Goal: Task Accomplishment & Management: Manage account settings

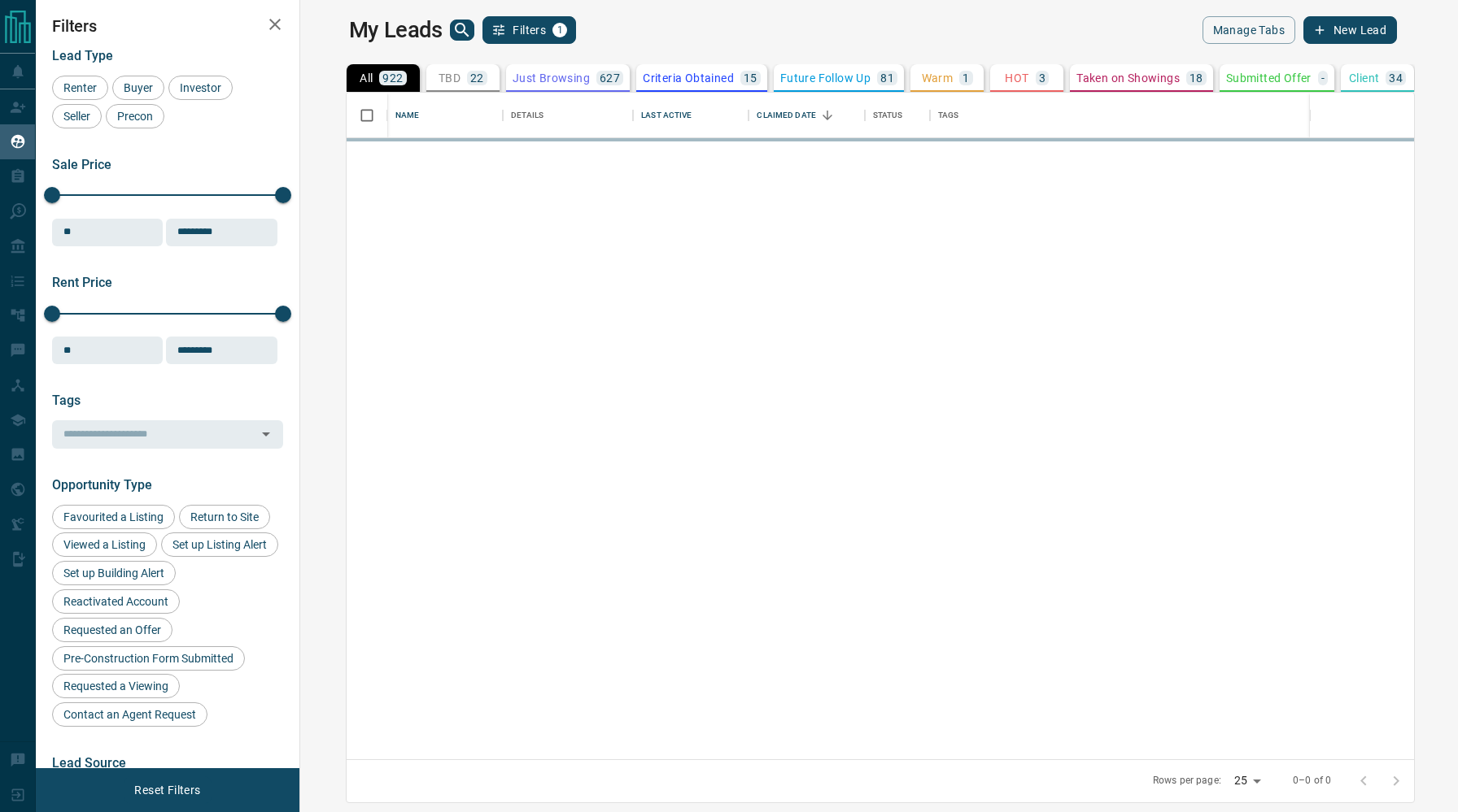
scroll to position [666, 1150]
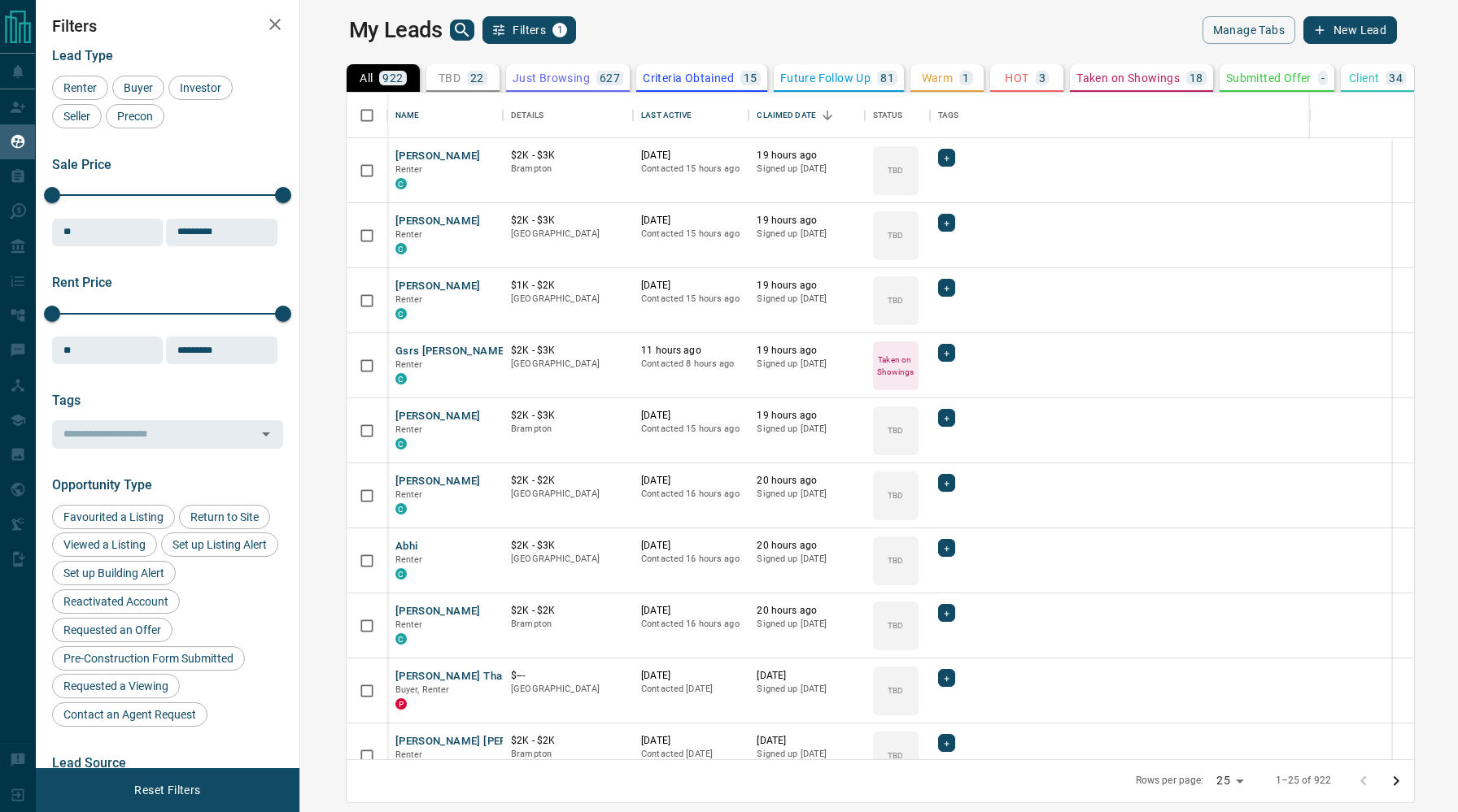
click at [1077, 75] on p "Taken on Showings" at bounding box center [1128, 79] width 103 height 12
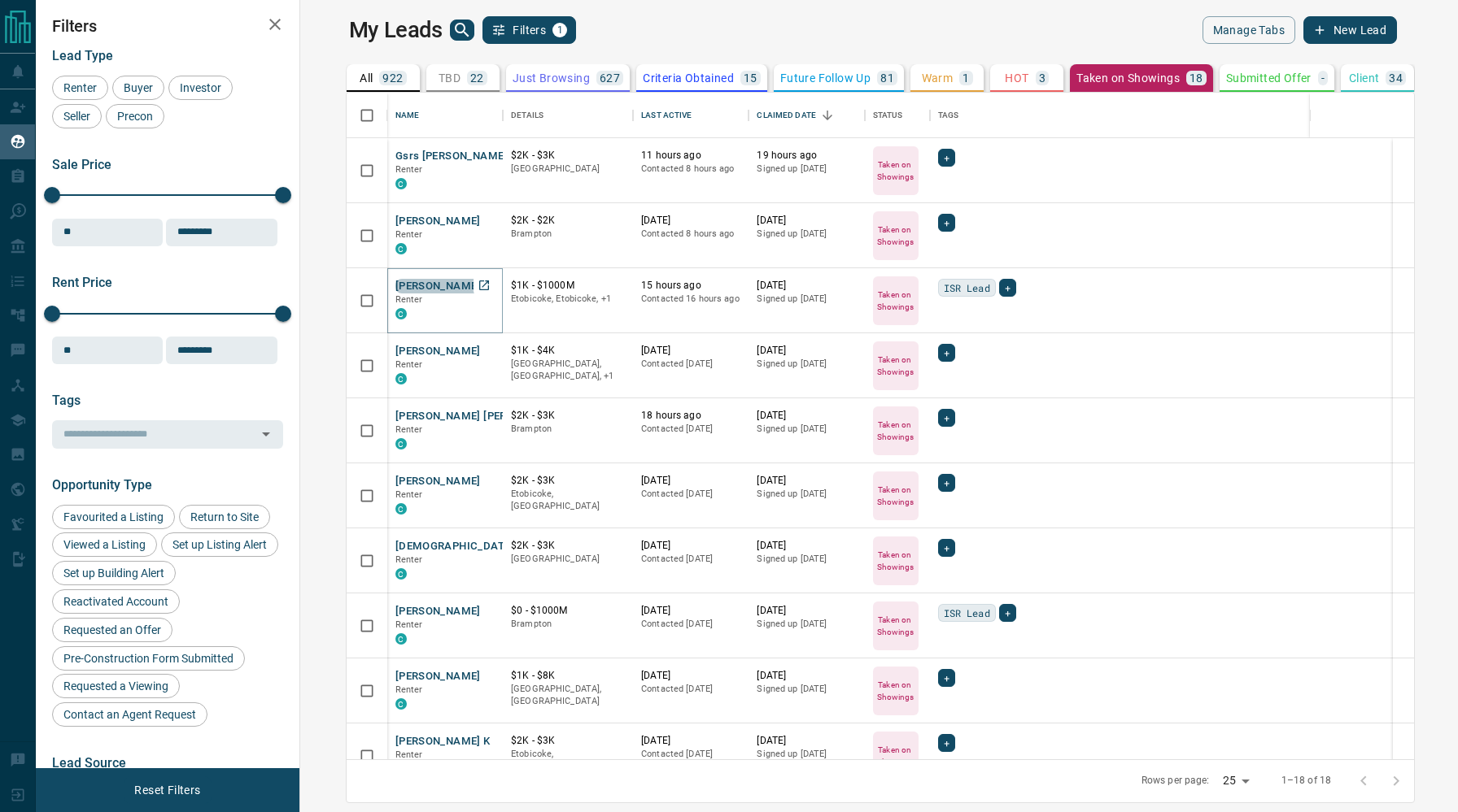
click at [410, 285] on button "[PERSON_NAME]" at bounding box center [438, 286] width 85 height 16
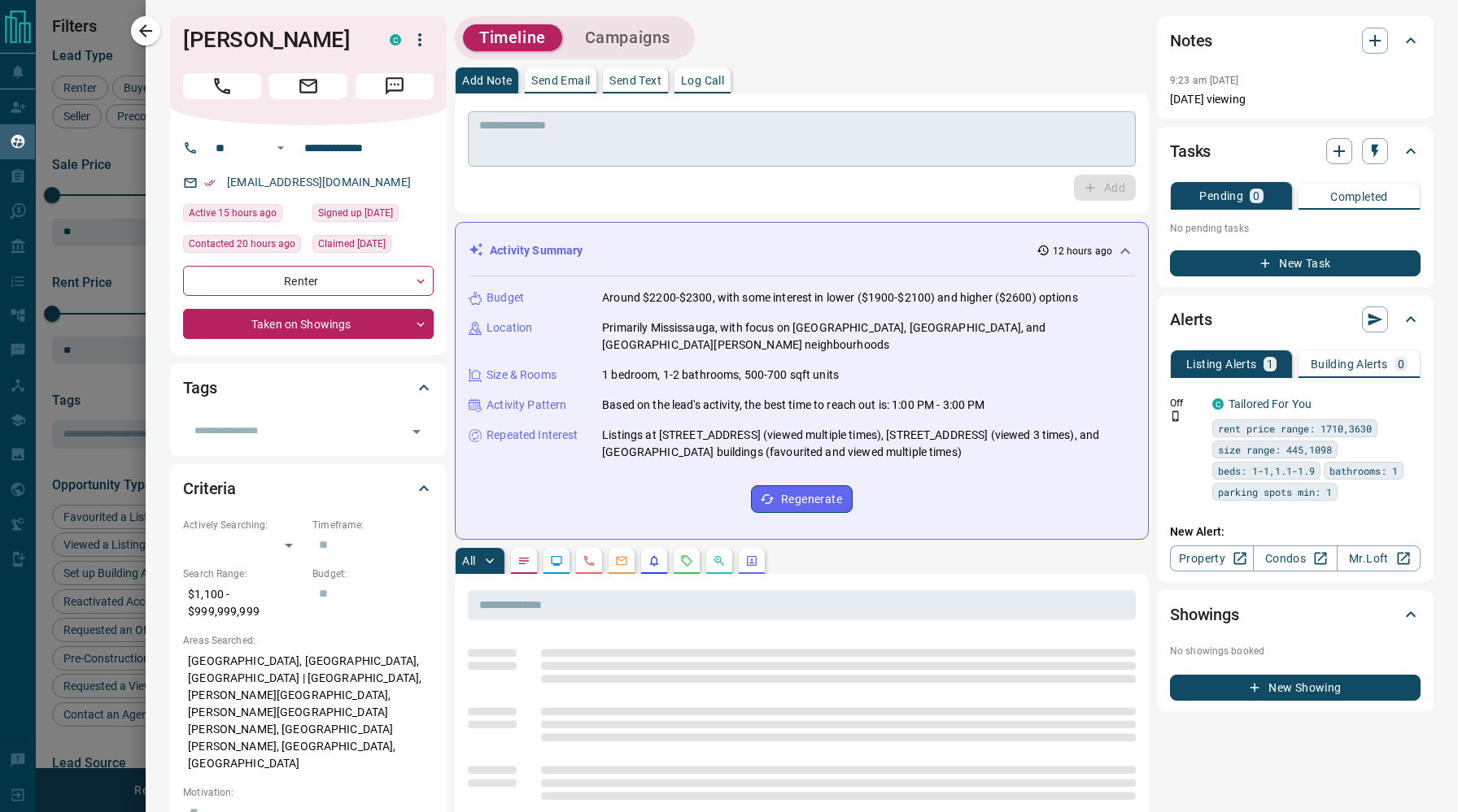
click at [635, 124] on textarea at bounding box center [802, 139] width 646 height 42
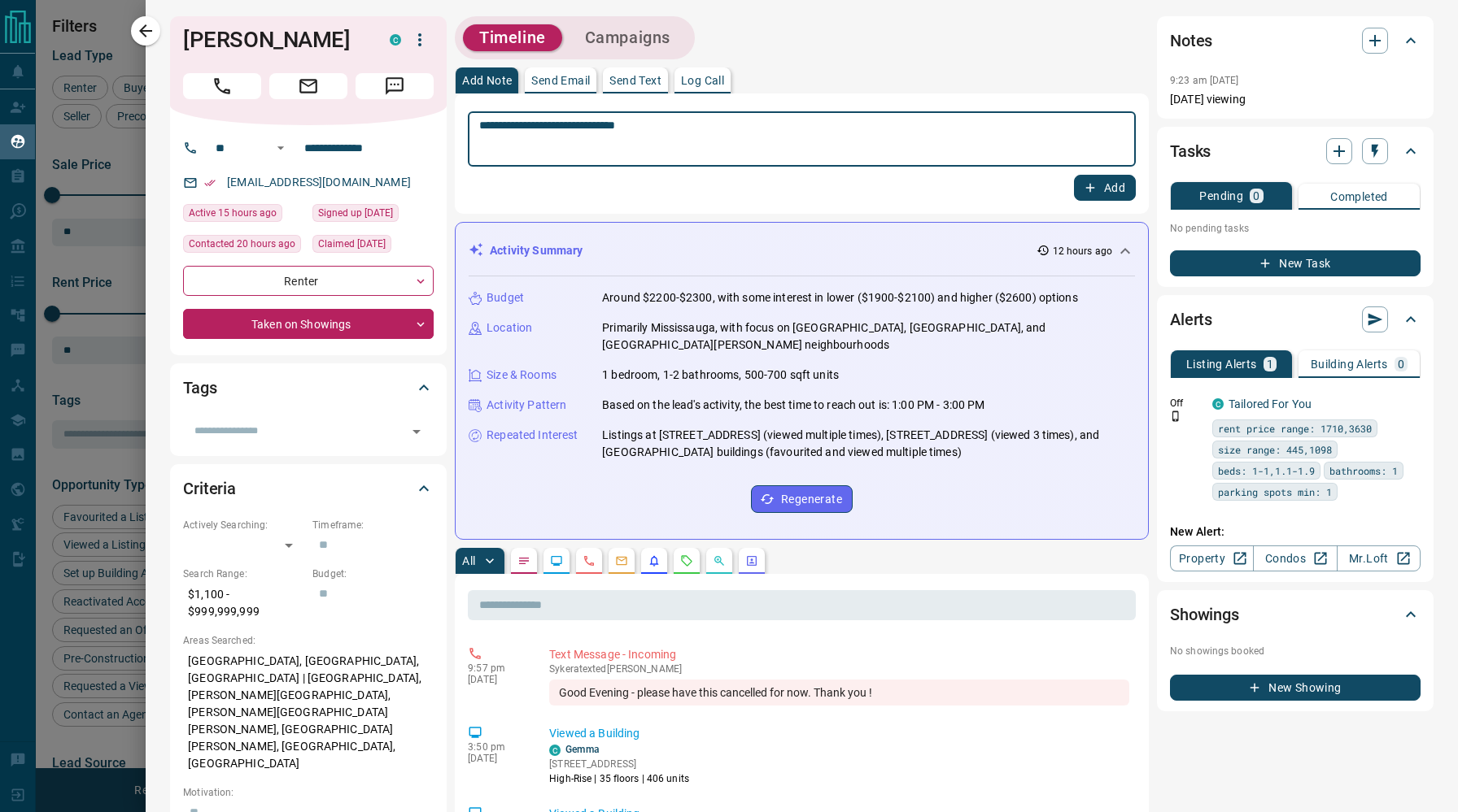
type textarea "**********"
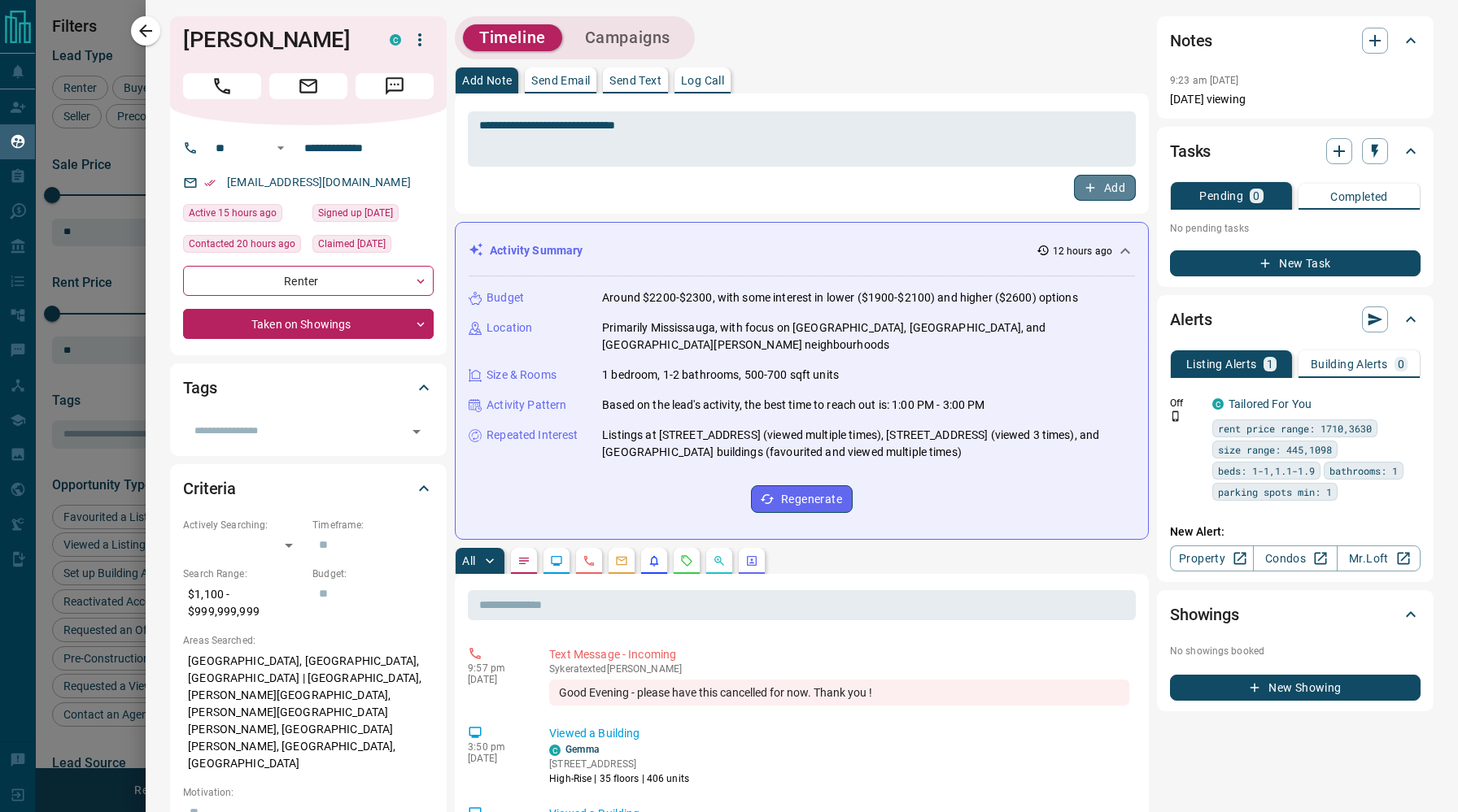
click at [1098, 192] on button "Add" at bounding box center [1105, 187] width 62 height 26
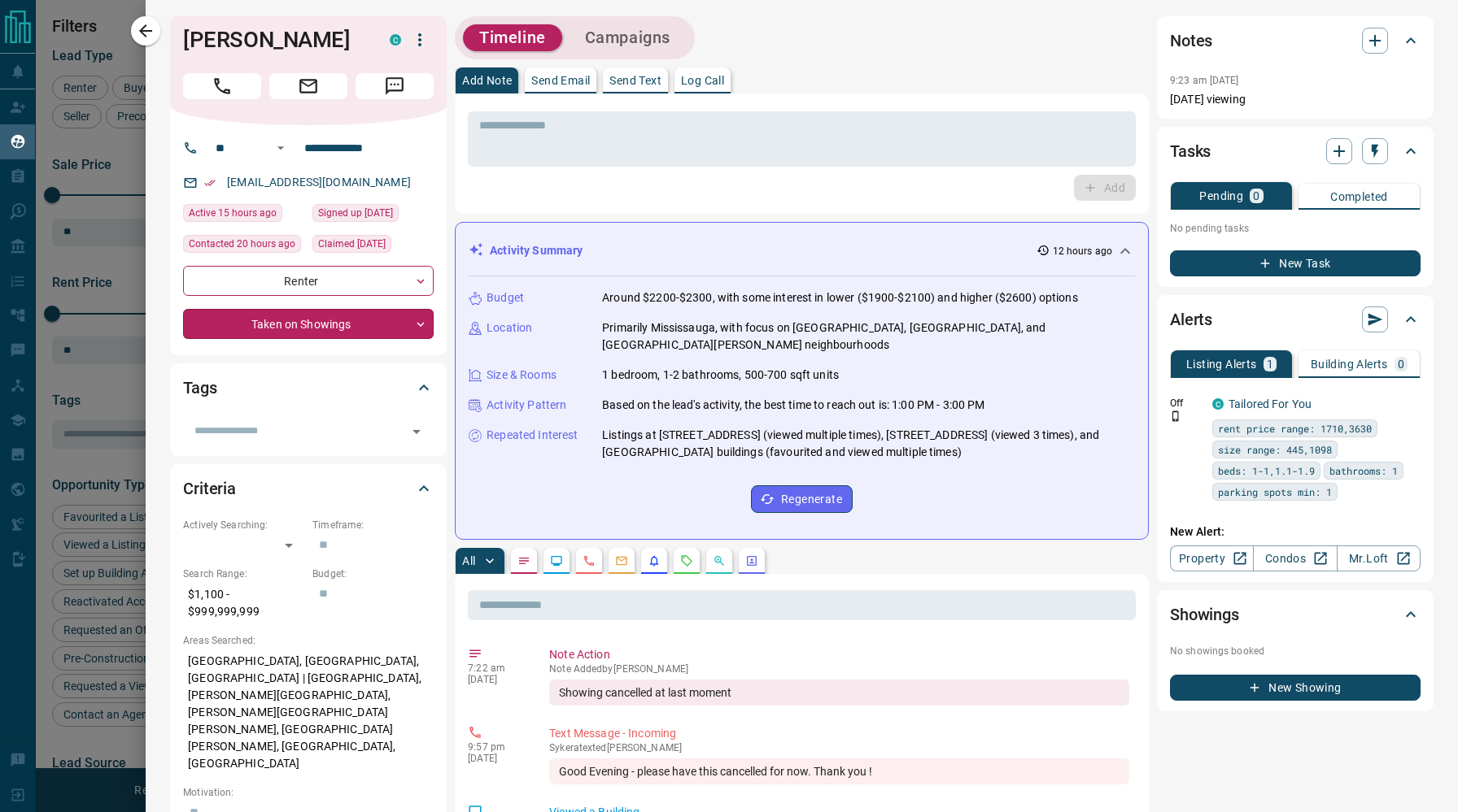
click at [345, 317] on body "Lead Transfers Claim Leads My Leads Tasks Opportunities Deals Campaigns Automat…" at bounding box center [729, 396] width 1458 height 792
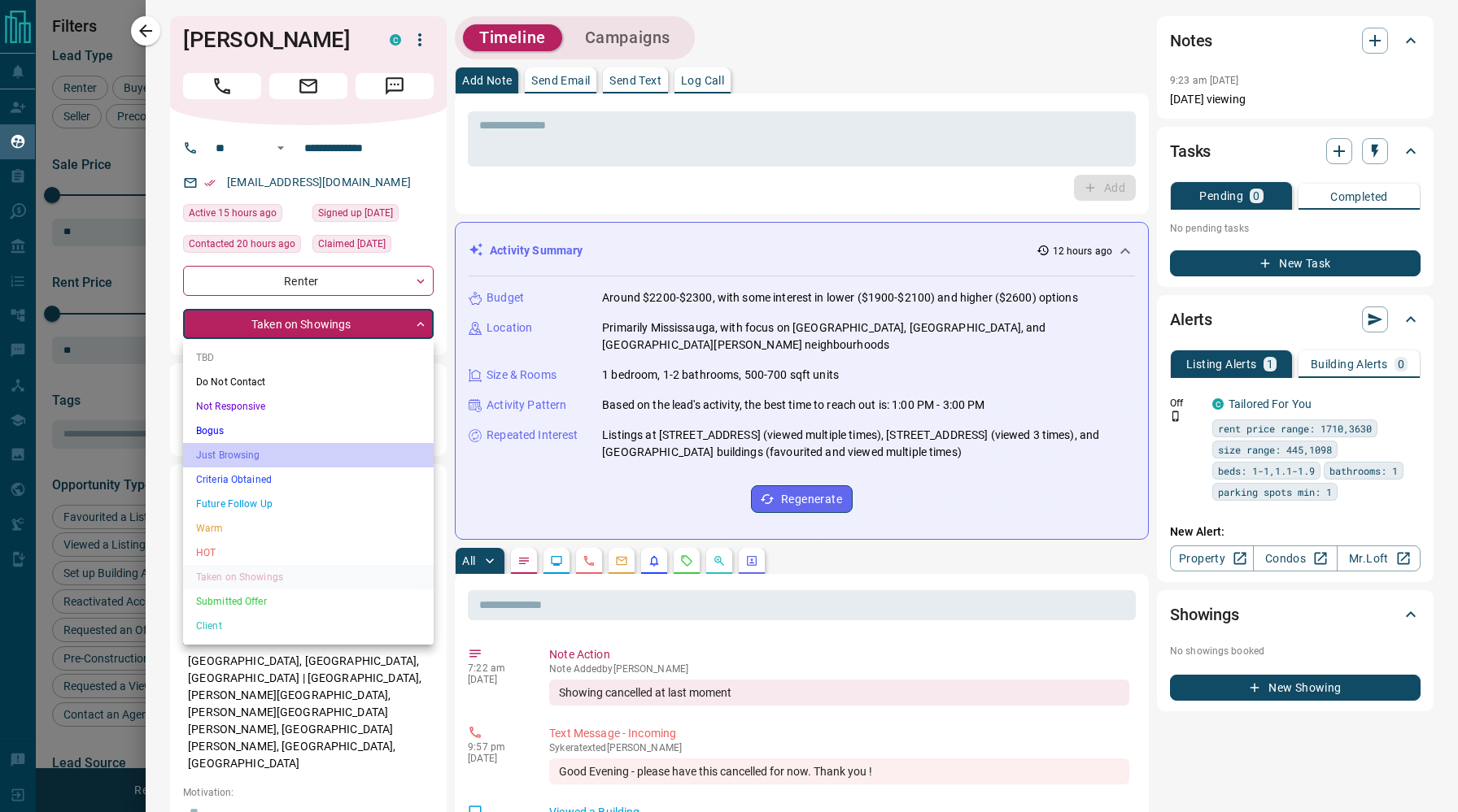
click at [264, 459] on li "Just Browsing" at bounding box center [309, 455] width 250 height 24
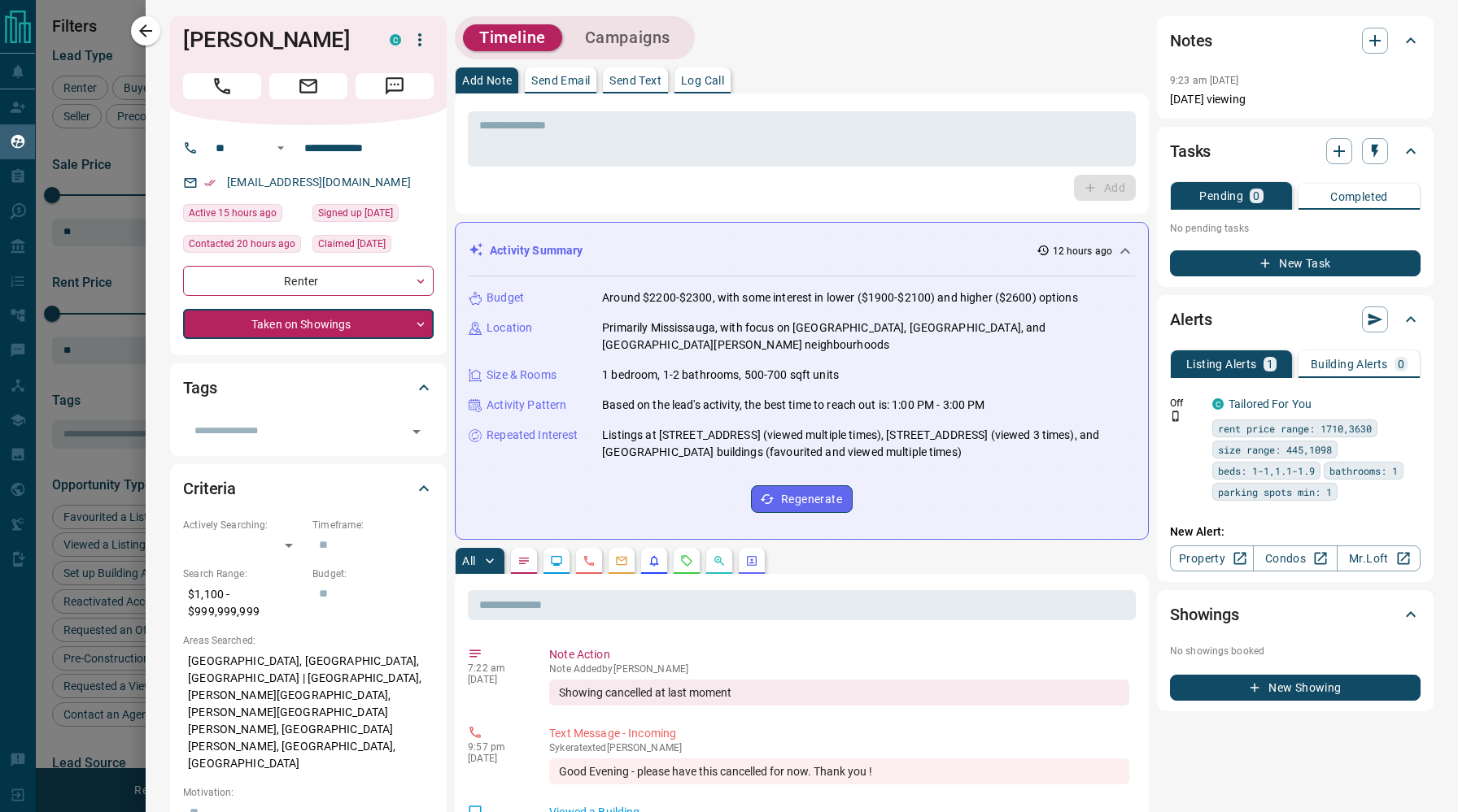
type input "*"
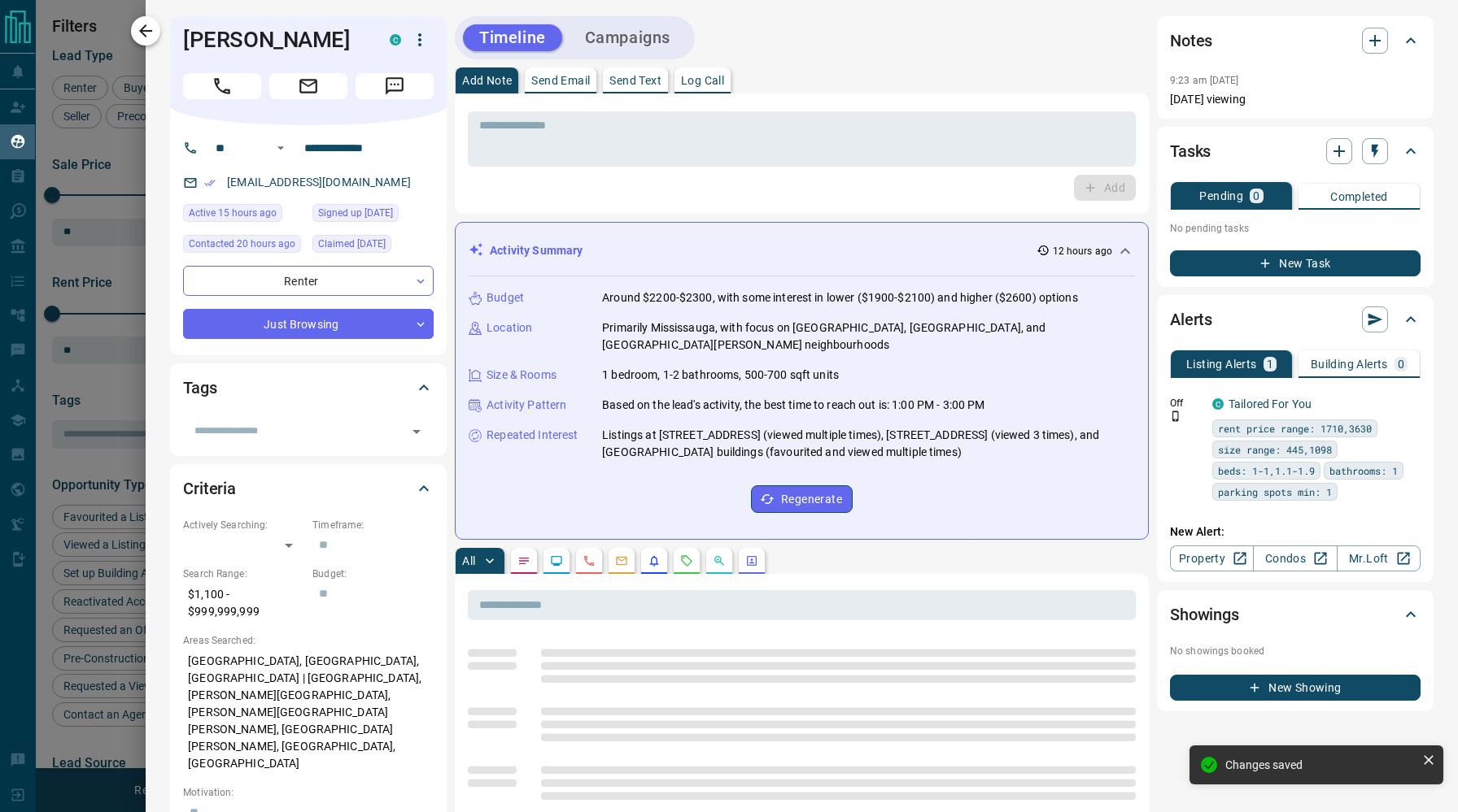
click at [151, 31] on icon "button" at bounding box center [145, 30] width 13 height 13
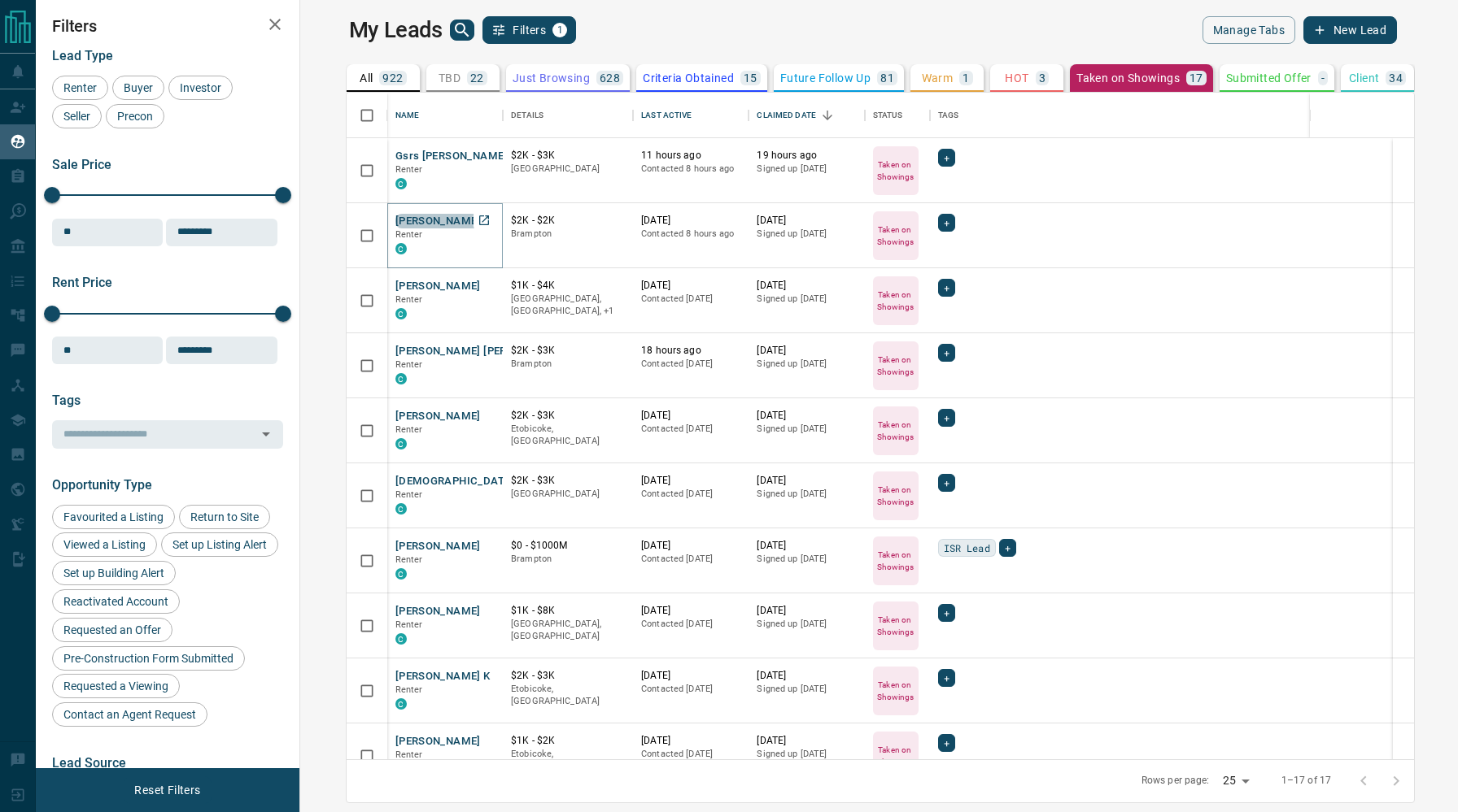
click at [406, 223] on button "[PERSON_NAME]" at bounding box center [438, 221] width 85 height 16
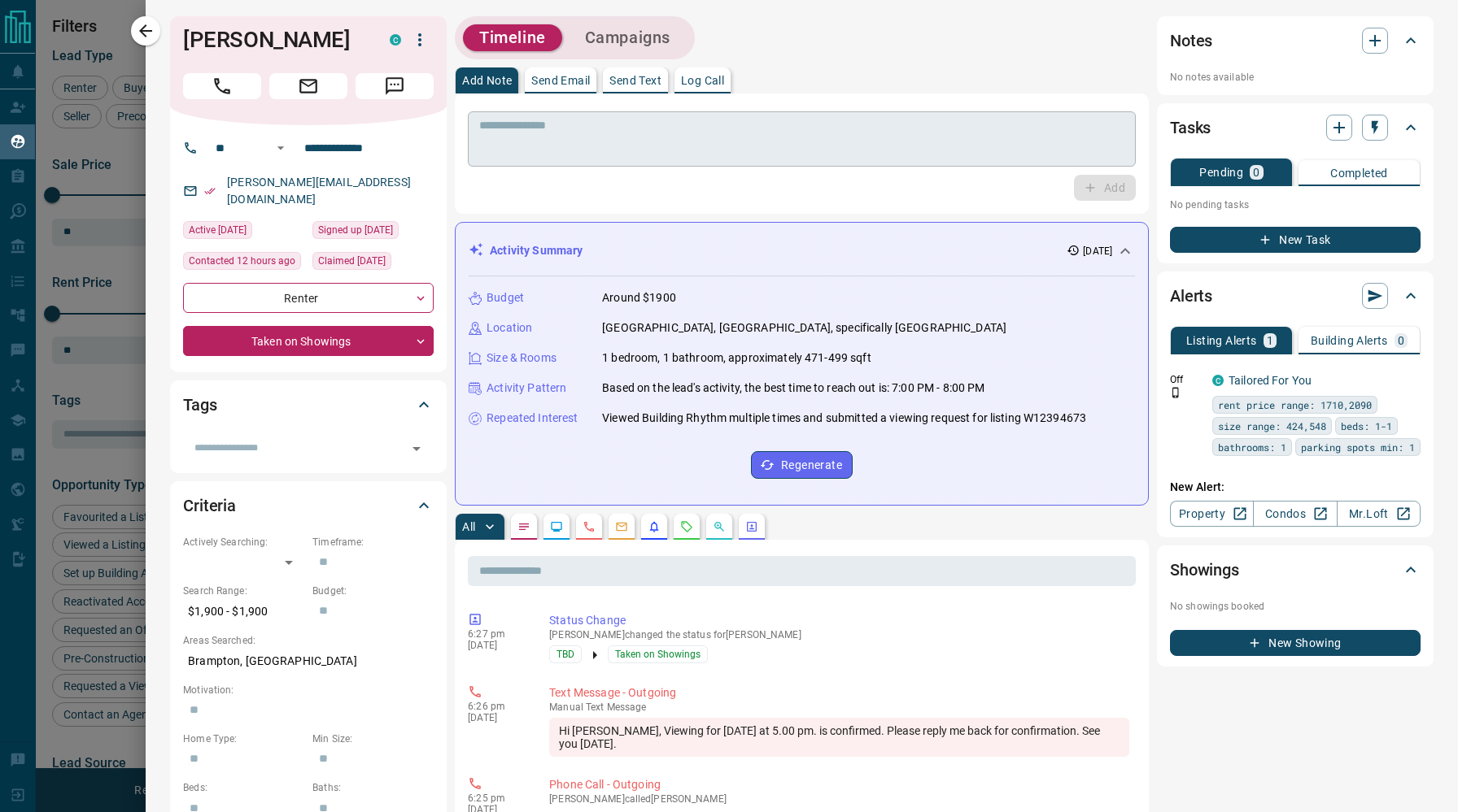
click at [657, 146] on textarea at bounding box center [802, 139] width 646 height 42
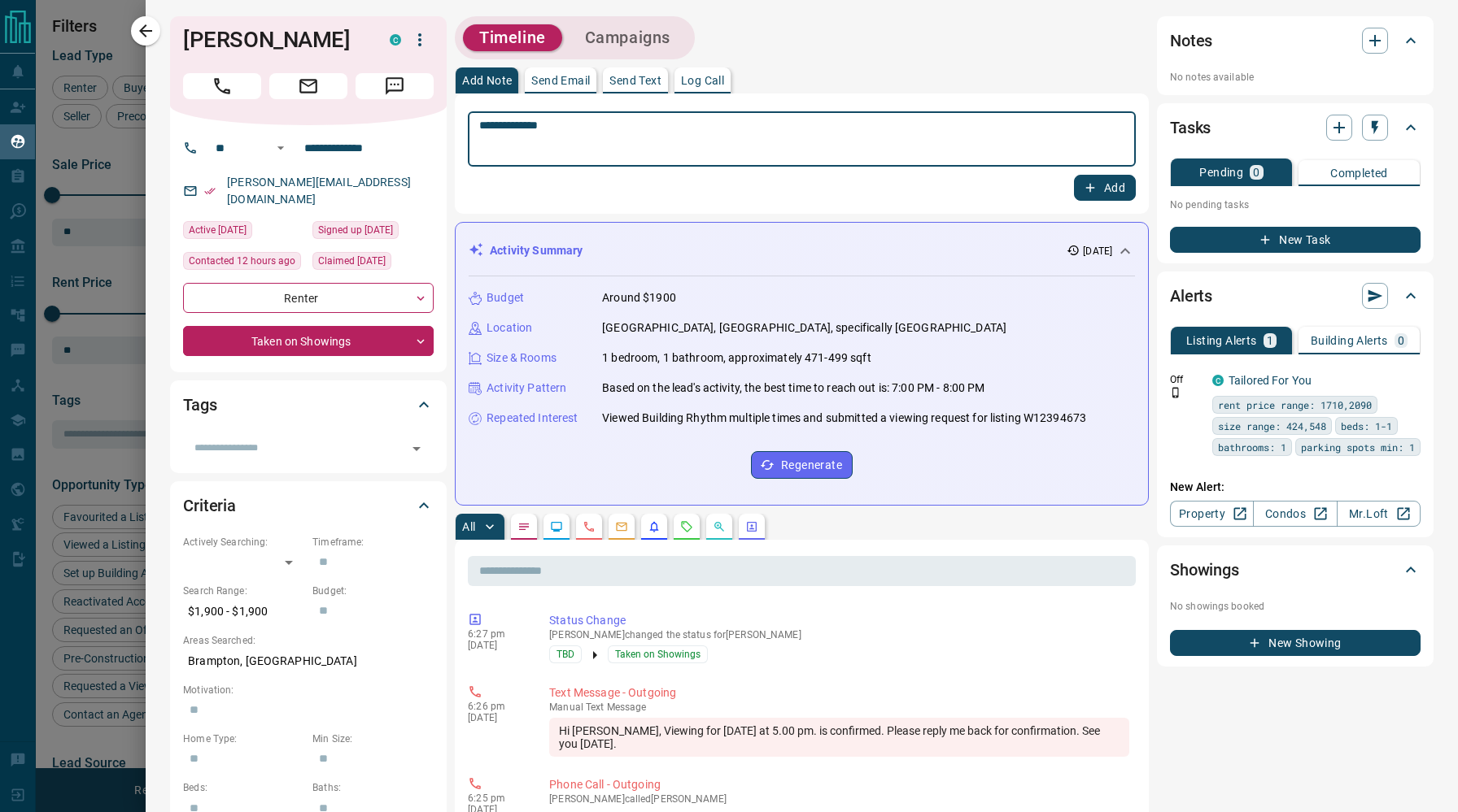
type textarea "**********"
click at [1103, 189] on button "Add" at bounding box center [1105, 187] width 62 height 26
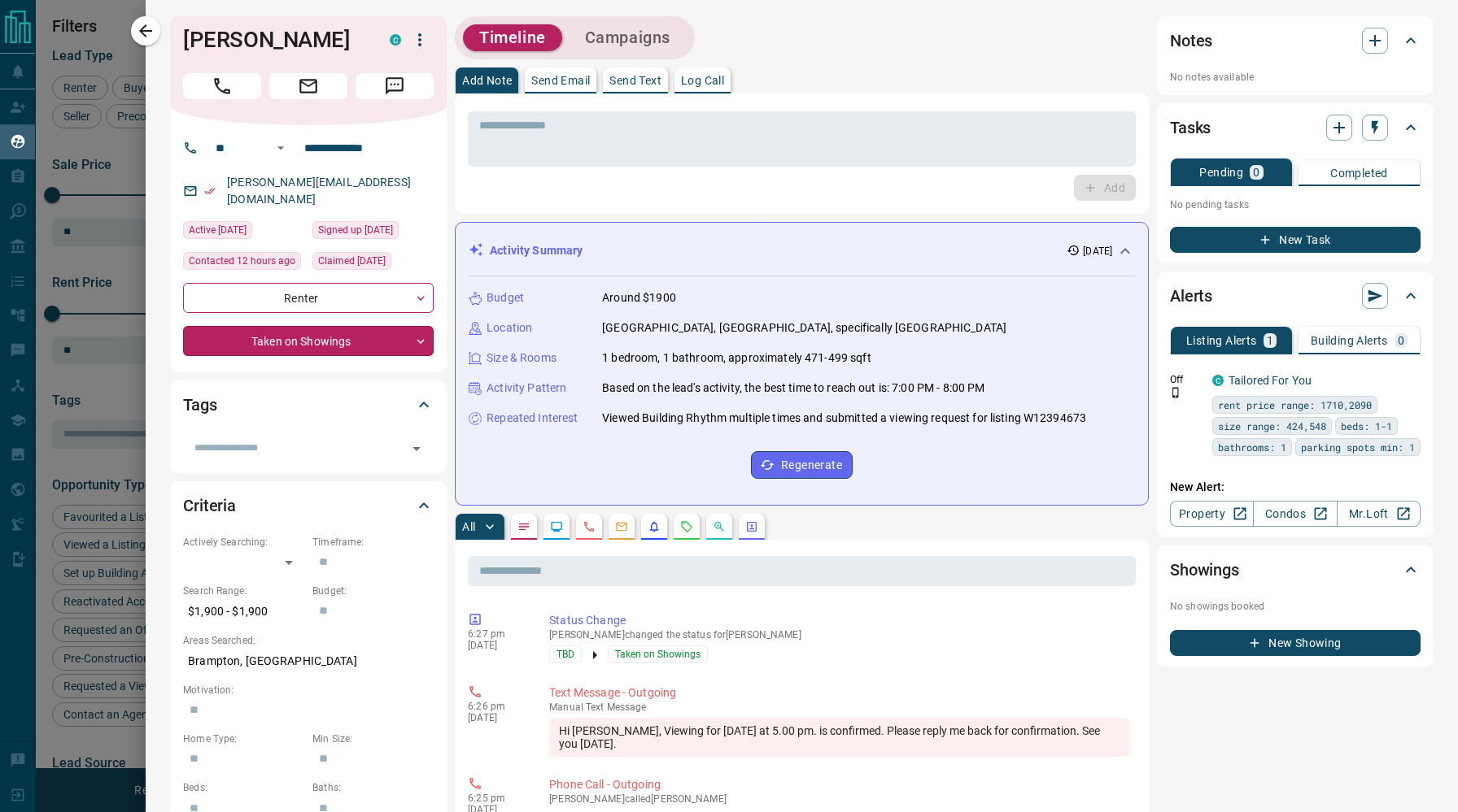
click at [416, 329] on body "Lead Transfers Claim Leads My Leads Tasks Opportunities Deals Campaigns Automat…" at bounding box center [729, 396] width 1458 height 792
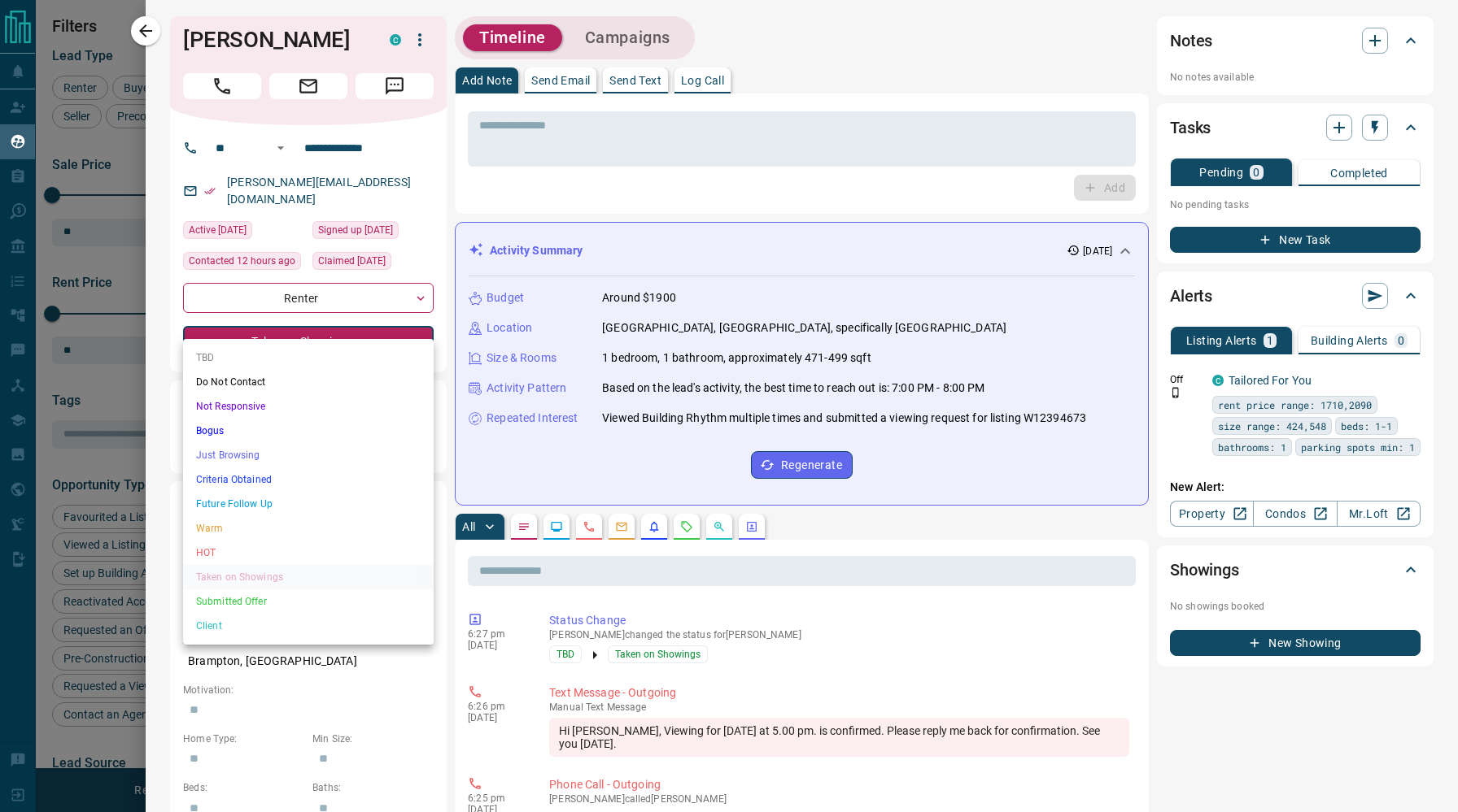
click at [350, 408] on li "Not Responsive" at bounding box center [309, 406] width 250 height 24
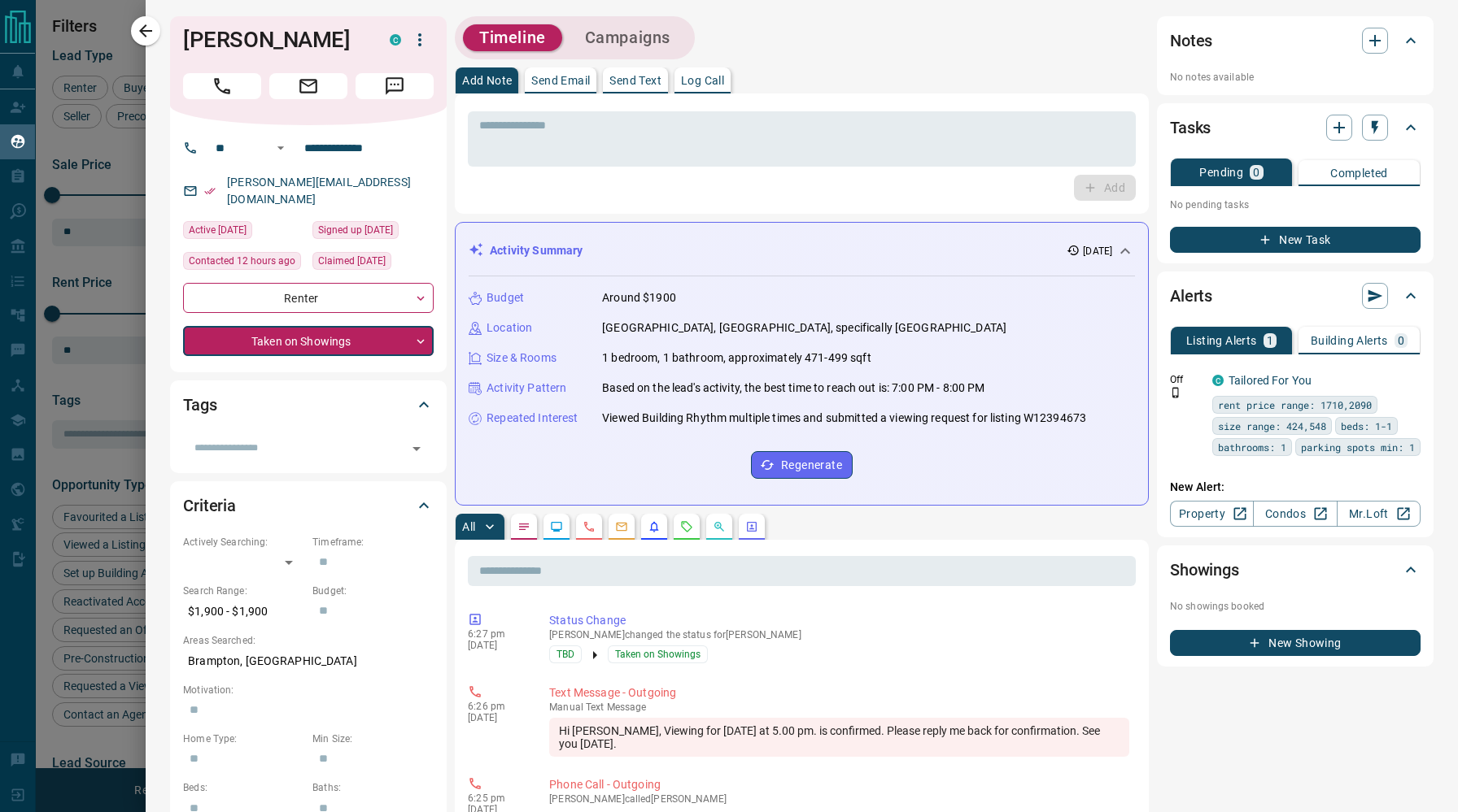
type input "*"
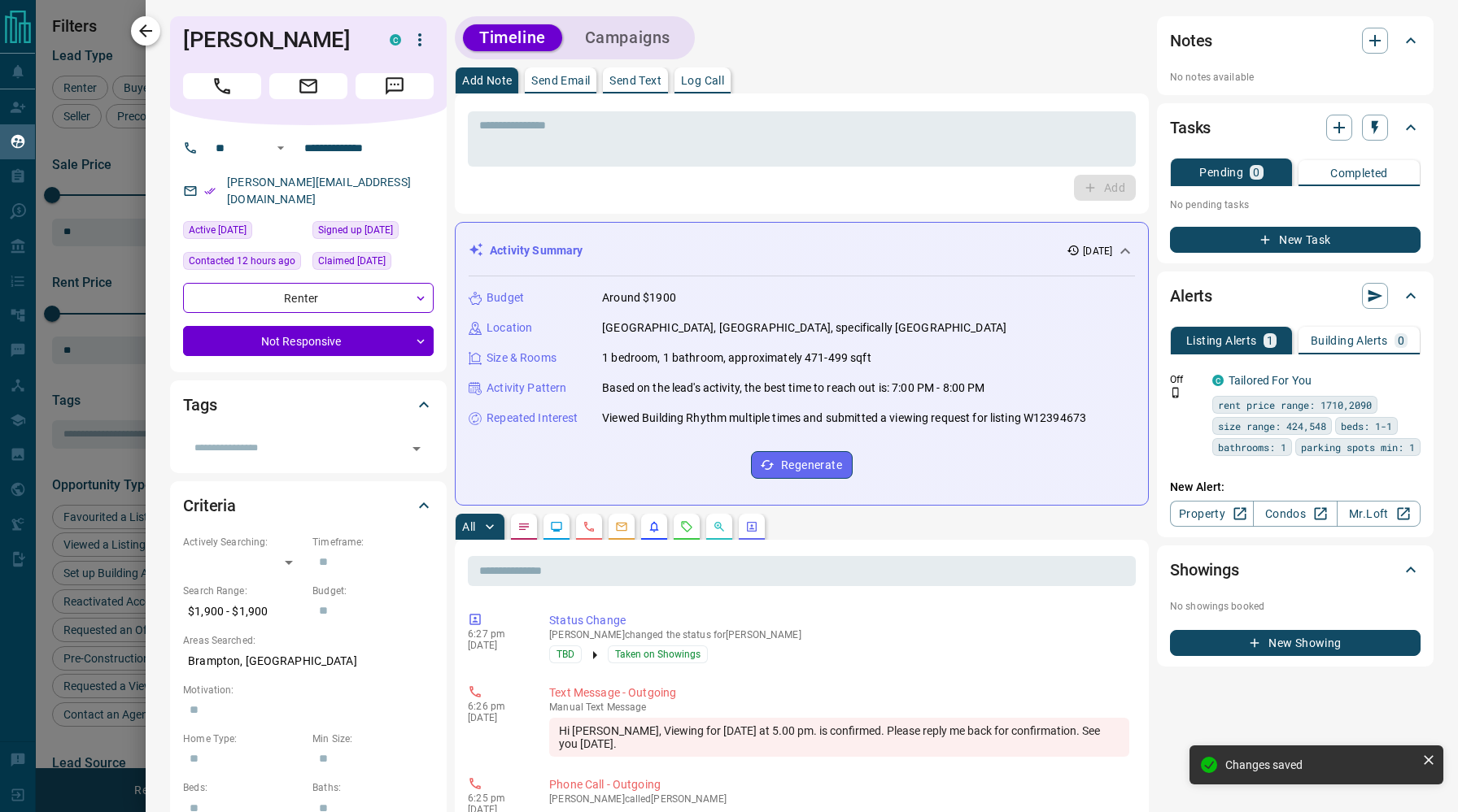
click at [142, 35] on icon "button" at bounding box center [146, 31] width 19 height 19
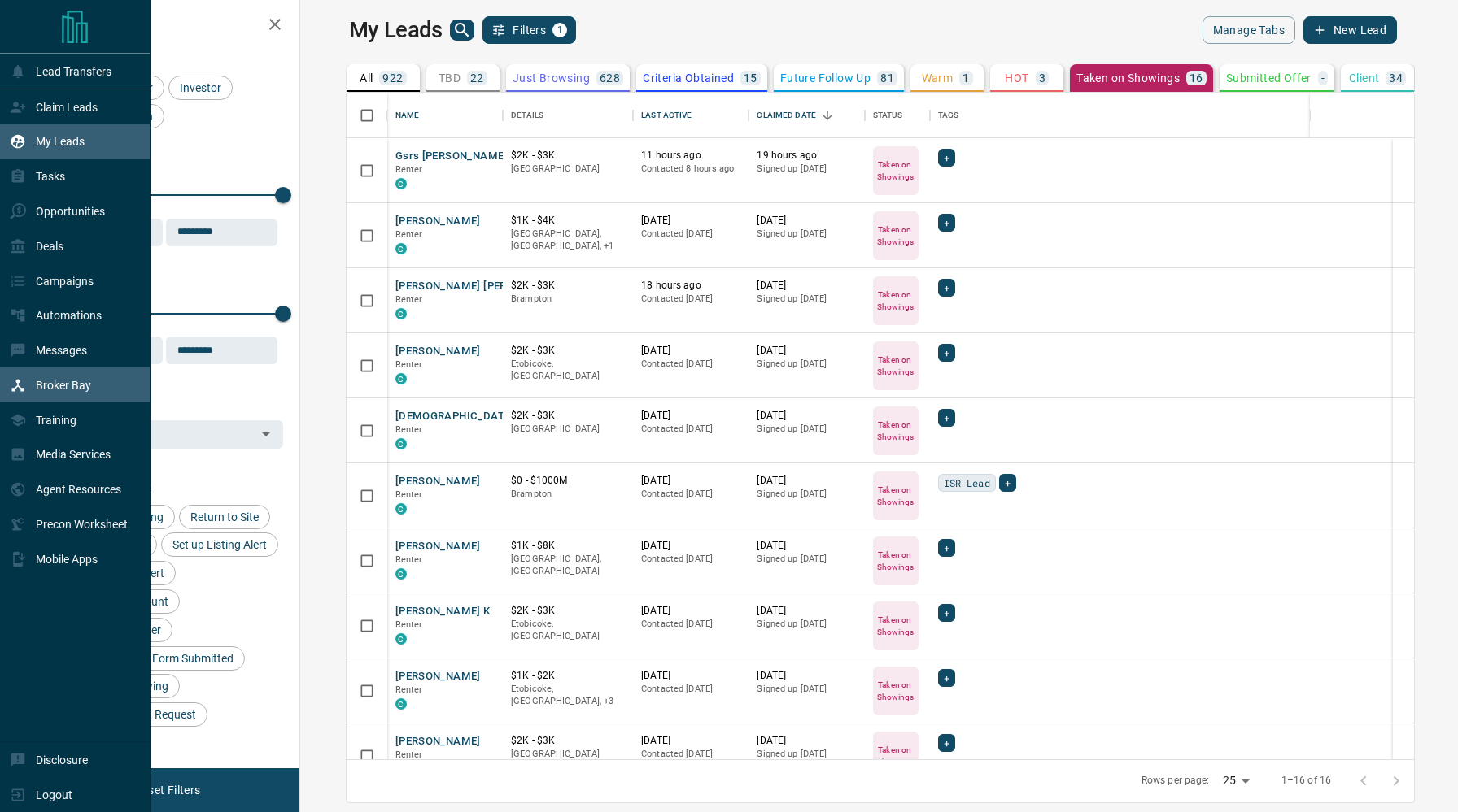
click at [58, 392] on p "Broker Bay" at bounding box center [63, 385] width 55 height 13
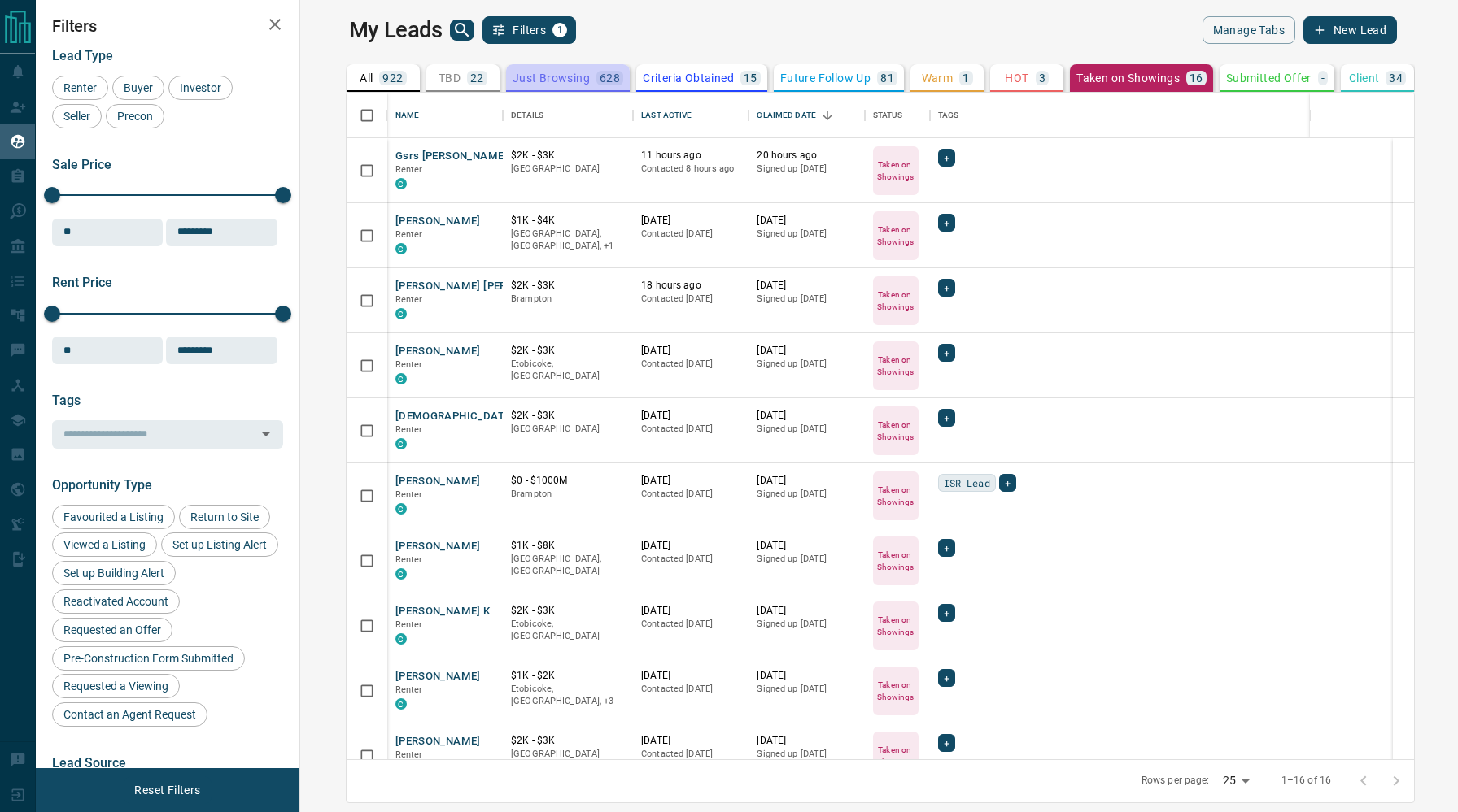
click at [537, 76] on p "Just Browsing" at bounding box center [551, 79] width 78 height 12
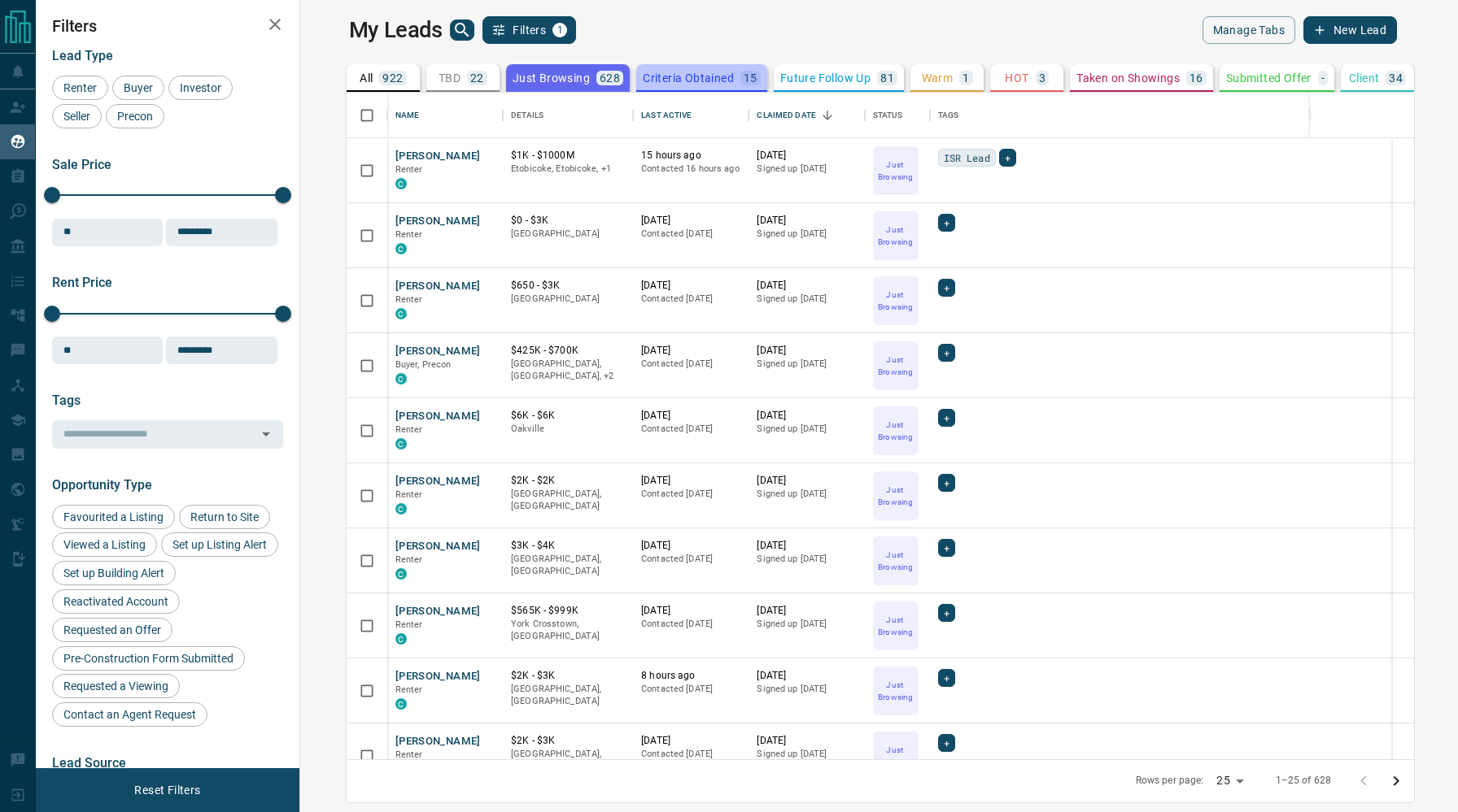
click at [643, 74] on p "Criteria Obtained" at bounding box center [688, 79] width 91 height 12
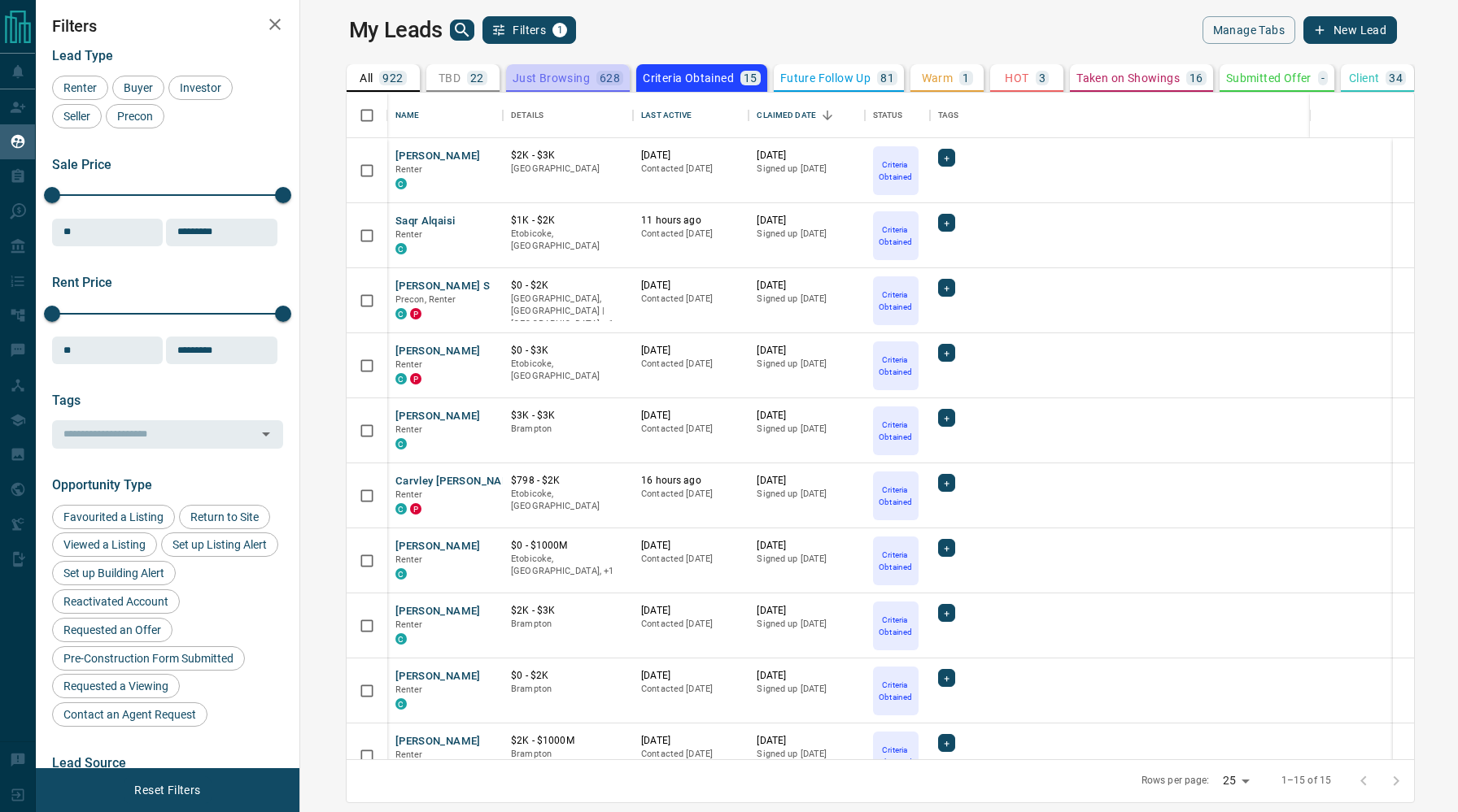
click at [525, 78] on p "Just Browsing" at bounding box center [551, 79] width 78 height 12
